Goal: Find specific page/section: Find specific page/section

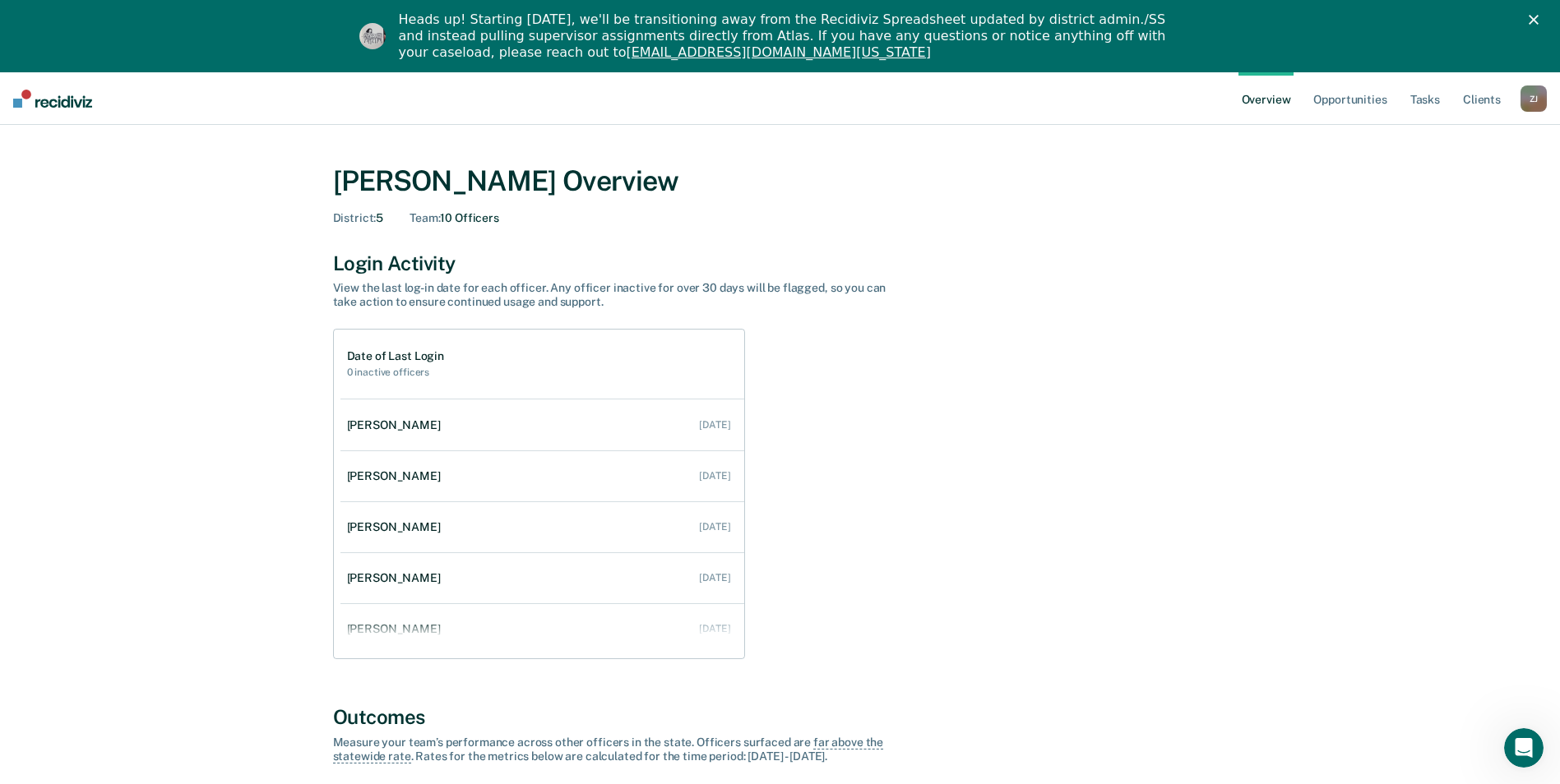
click at [1526, 96] on div "Z J" at bounding box center [1532, 98] width 26 height 26
click at [1439, 172] on link "Go to Operations" at bounding box center [1467, 179] width 133 height 14
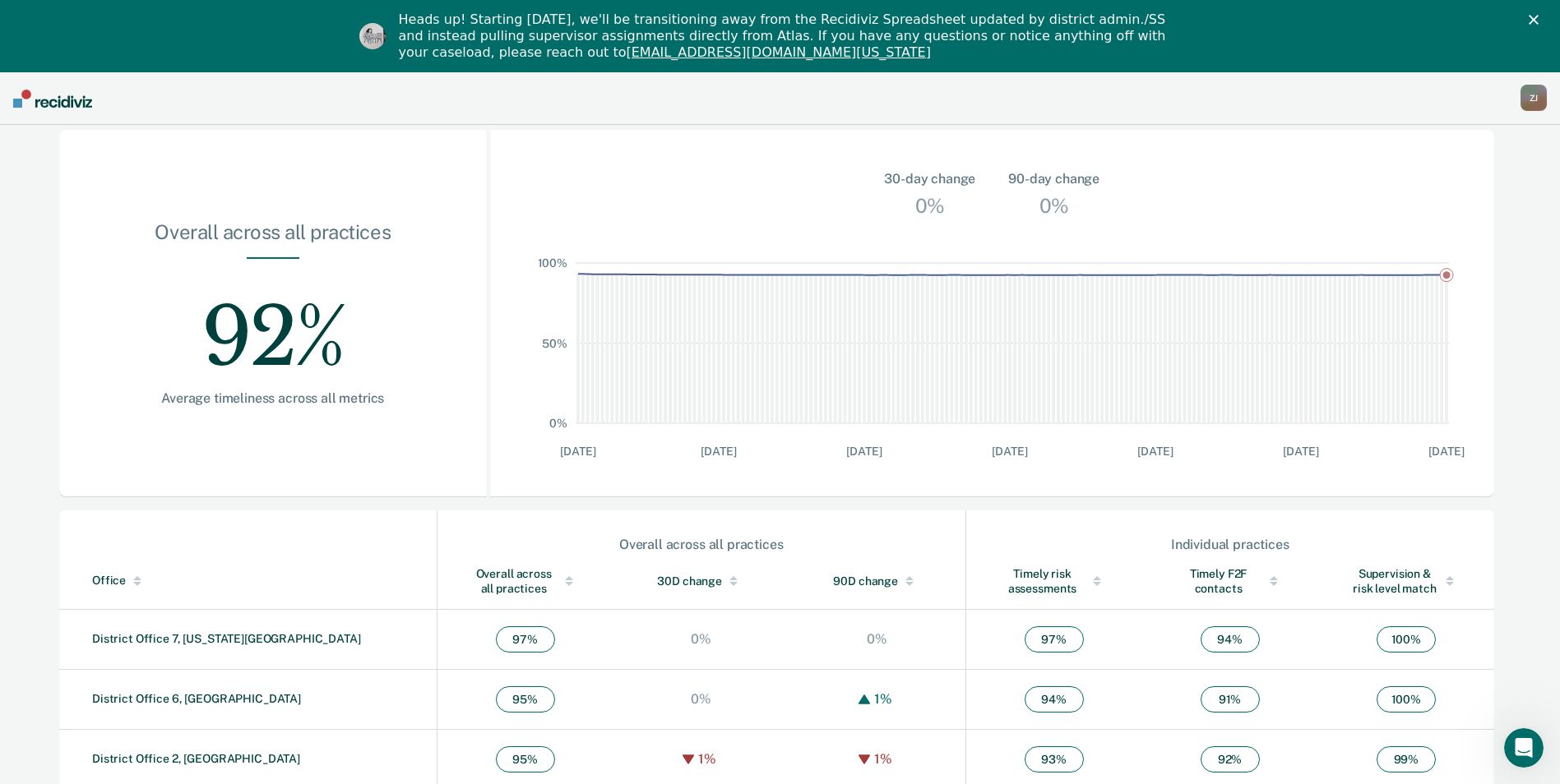
scroll to position [411, 0]
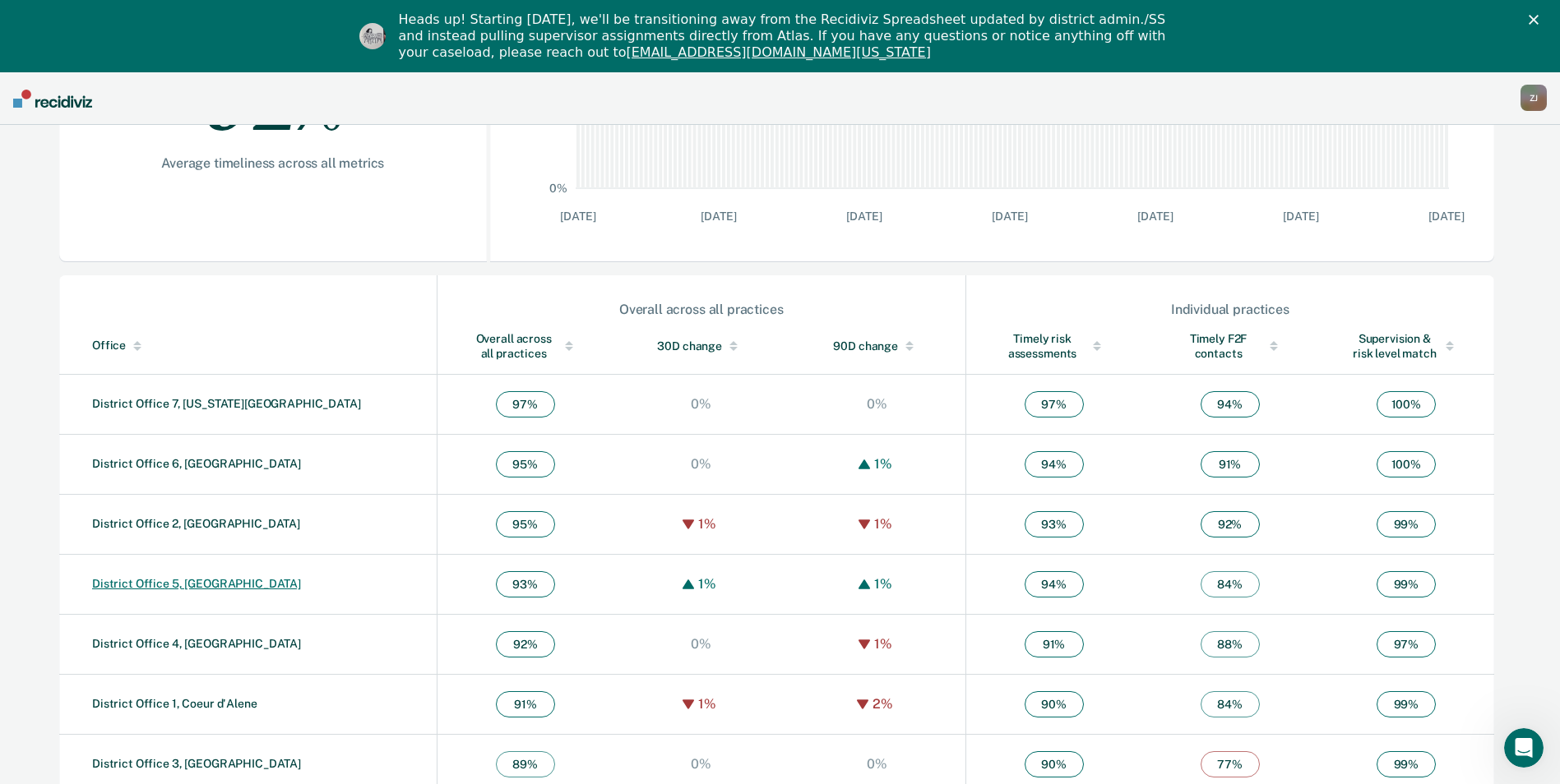
click at [195, 587] on link "District Office 5, [GEOGRAPHIC_DATA]" at bounding box center [196, 584] width 209 height 13
